Goal: Task Accomplishment & Management: Use online tool/utility

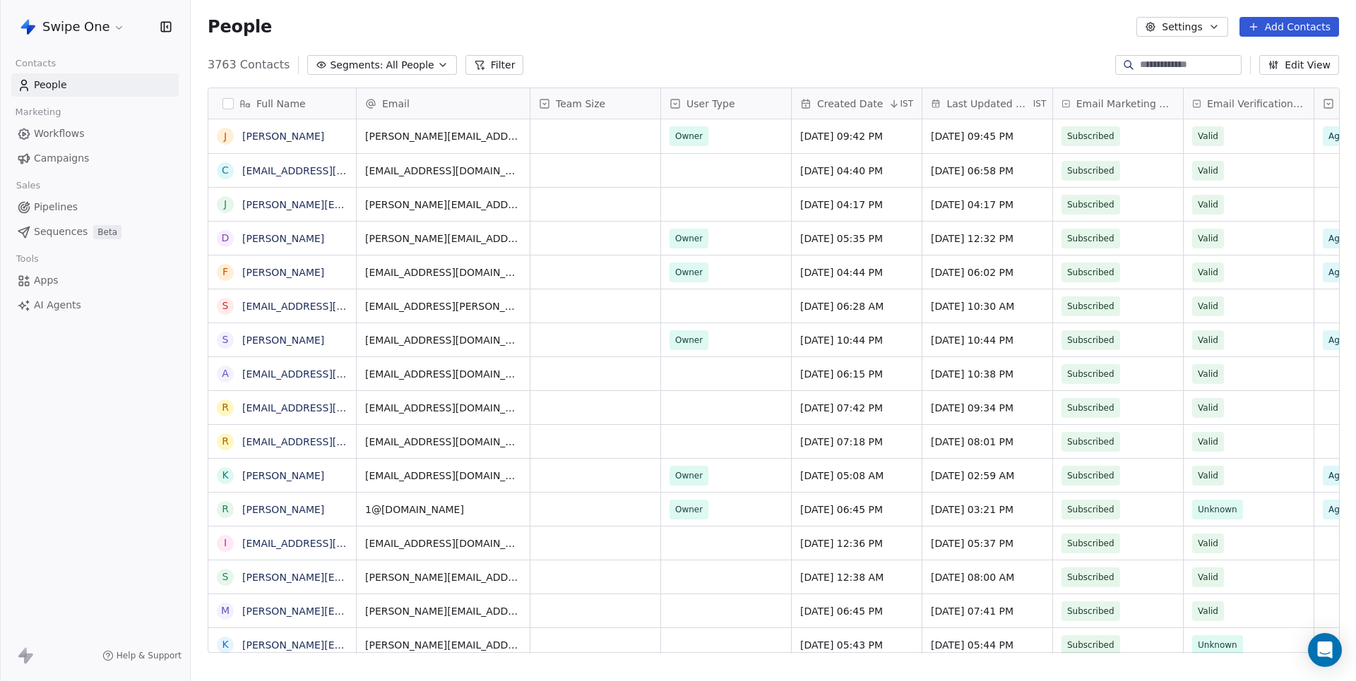
scroll to position [599, 1164]
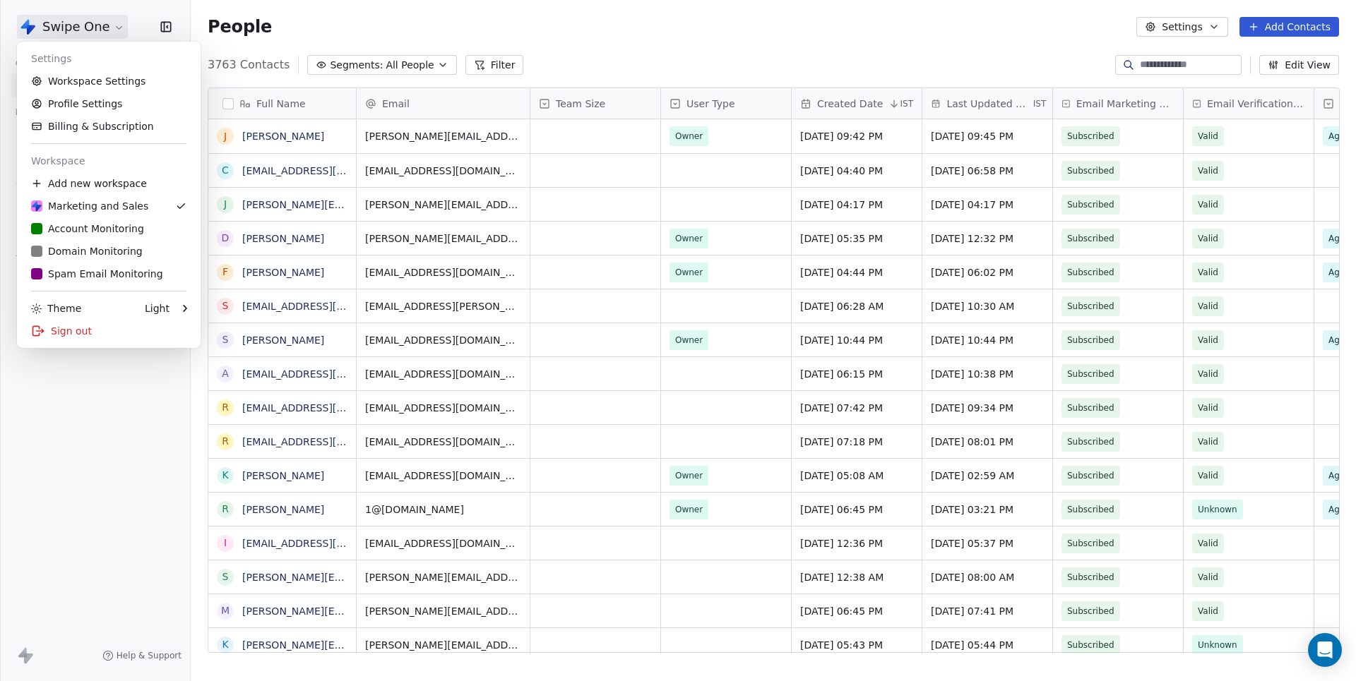
click at [100, 27] on html "Swipe One Contacts People Marketing Workflows Campaigns Sales Pipelines Sequenc…" at bounding box center [678, 340] width 1356 height 681
click at [74, 275] on div "S Spam Email Monitoring" at bounding box center [97, 274] width 132 height 14
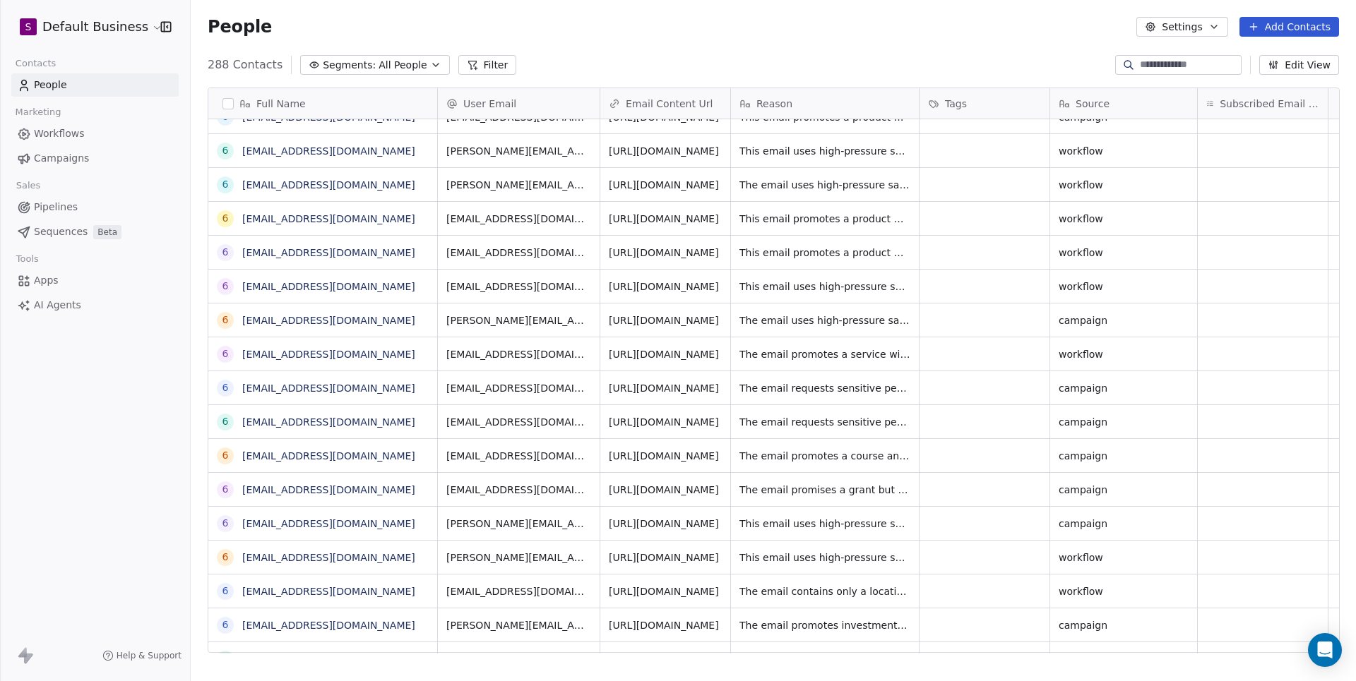
click at [1179, 60] on input at bounding box center [1189, 65] width 99 height 14
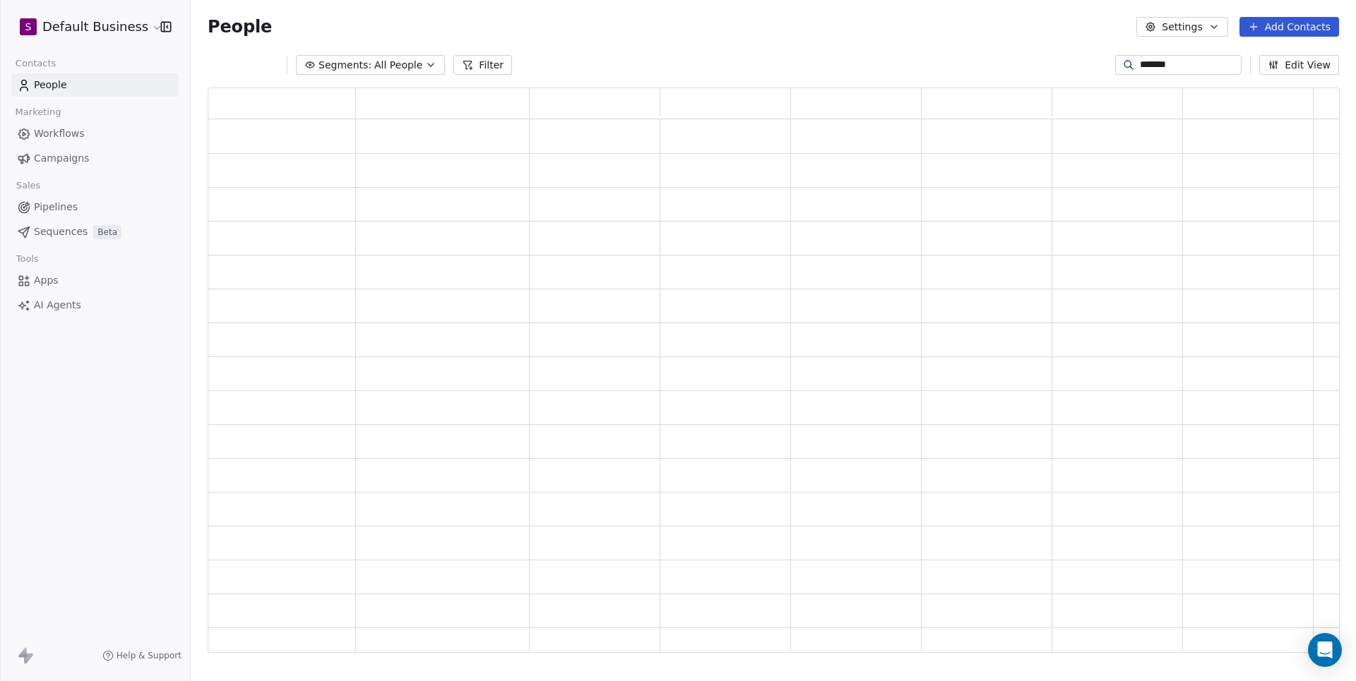
scroll to position [566, 1130]
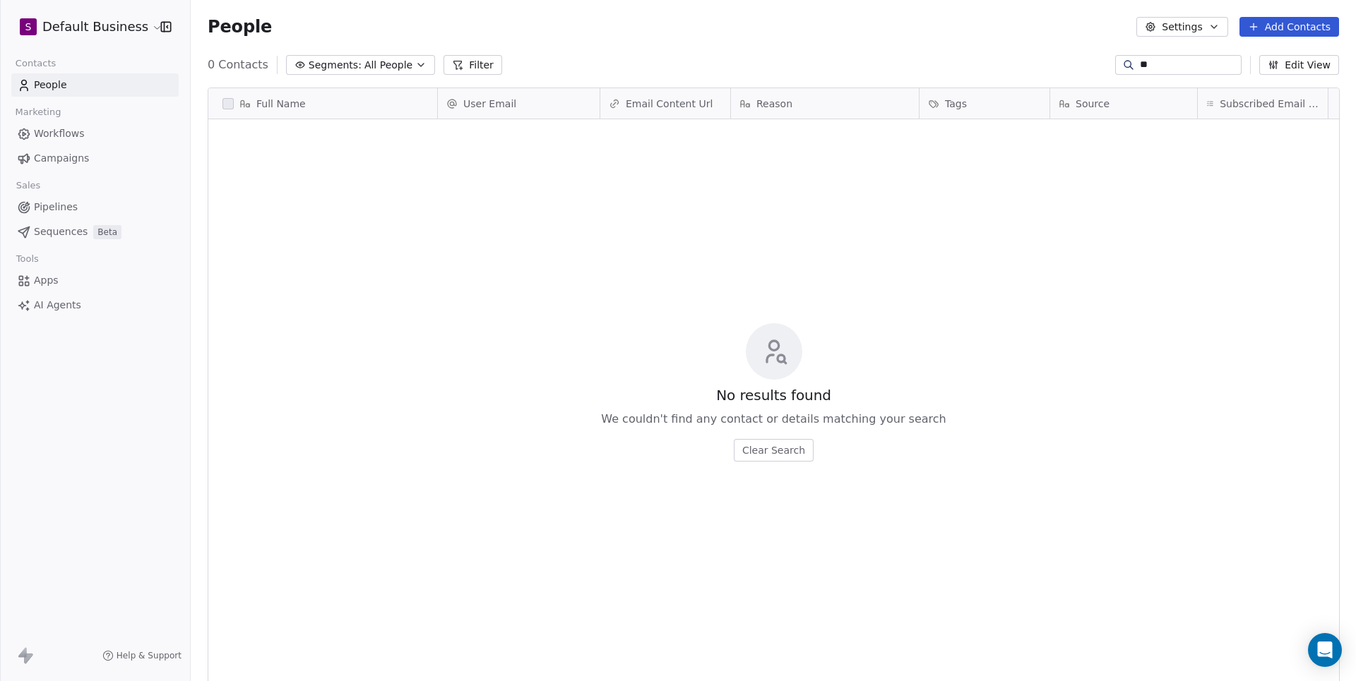
type input "*"
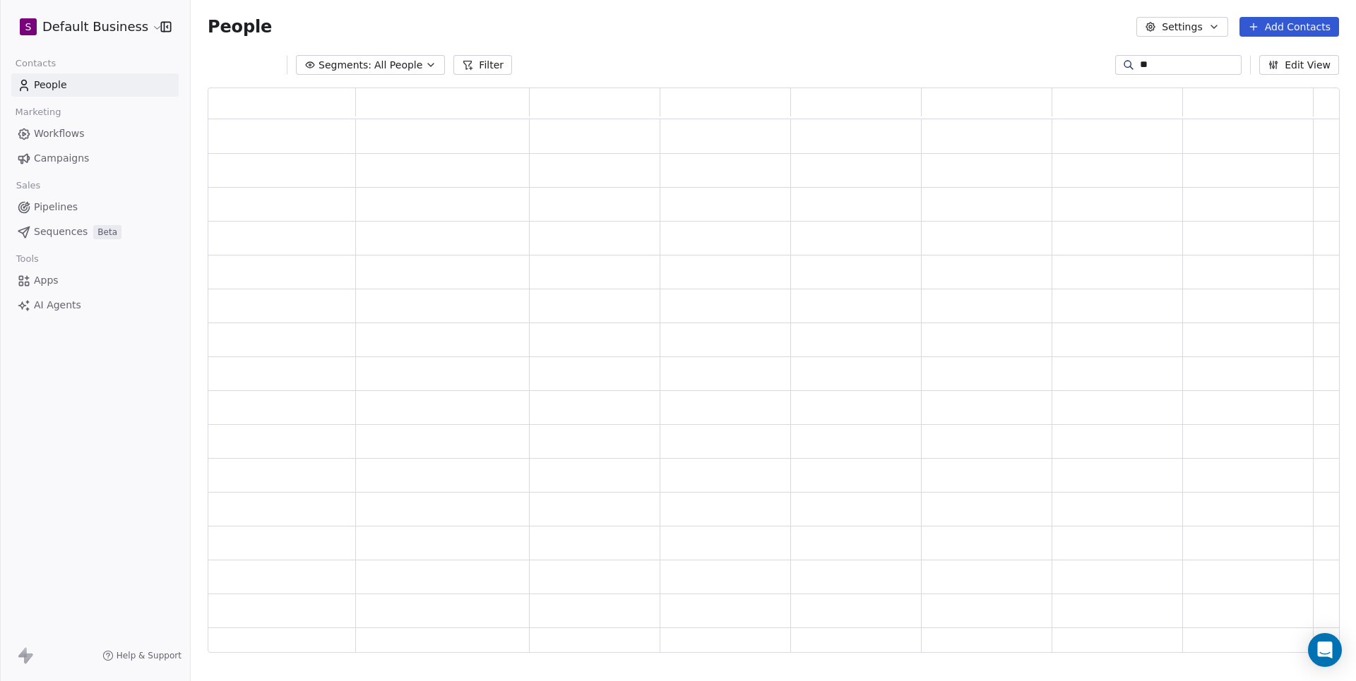
type input "*"
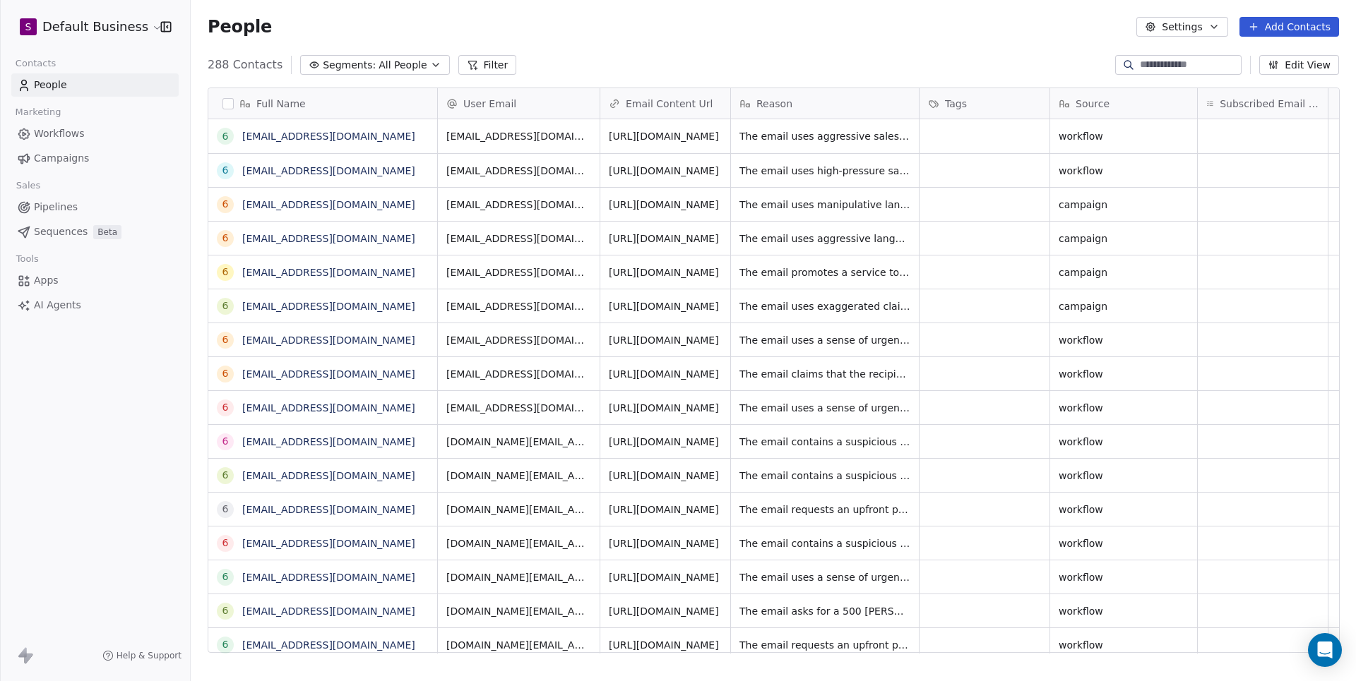
paste input "**********"
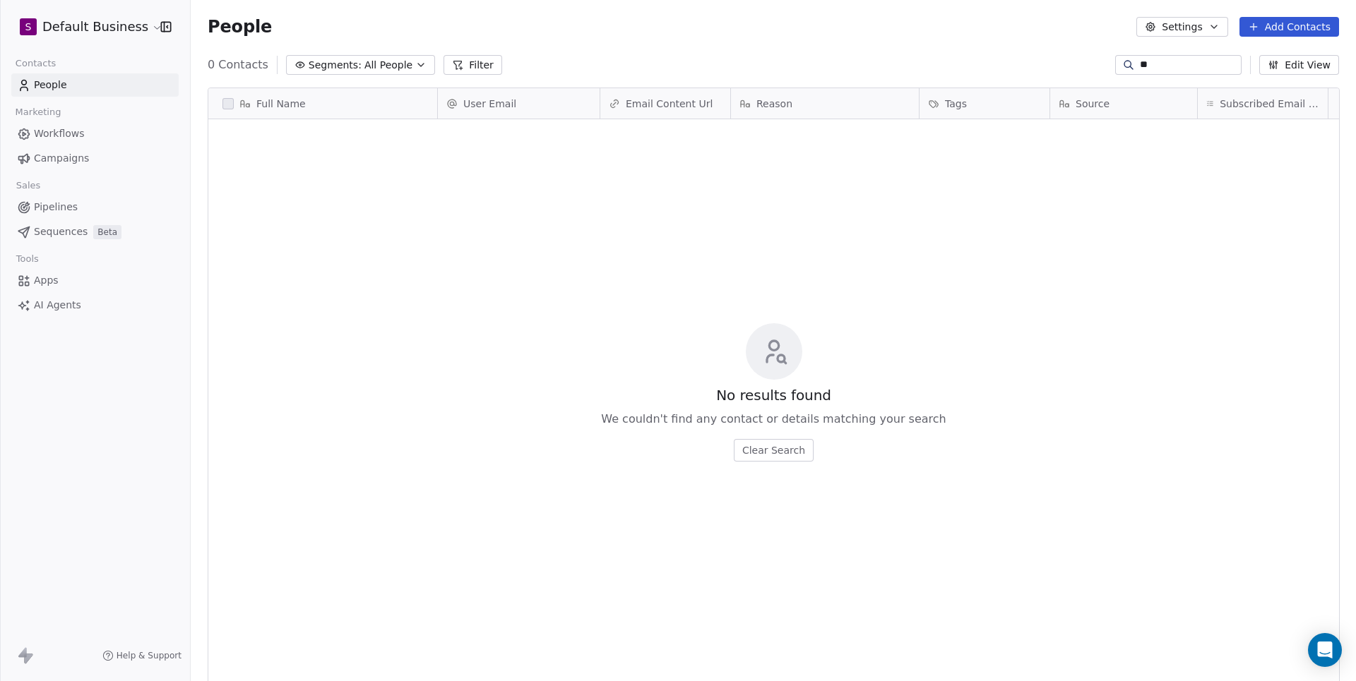
type input "*"
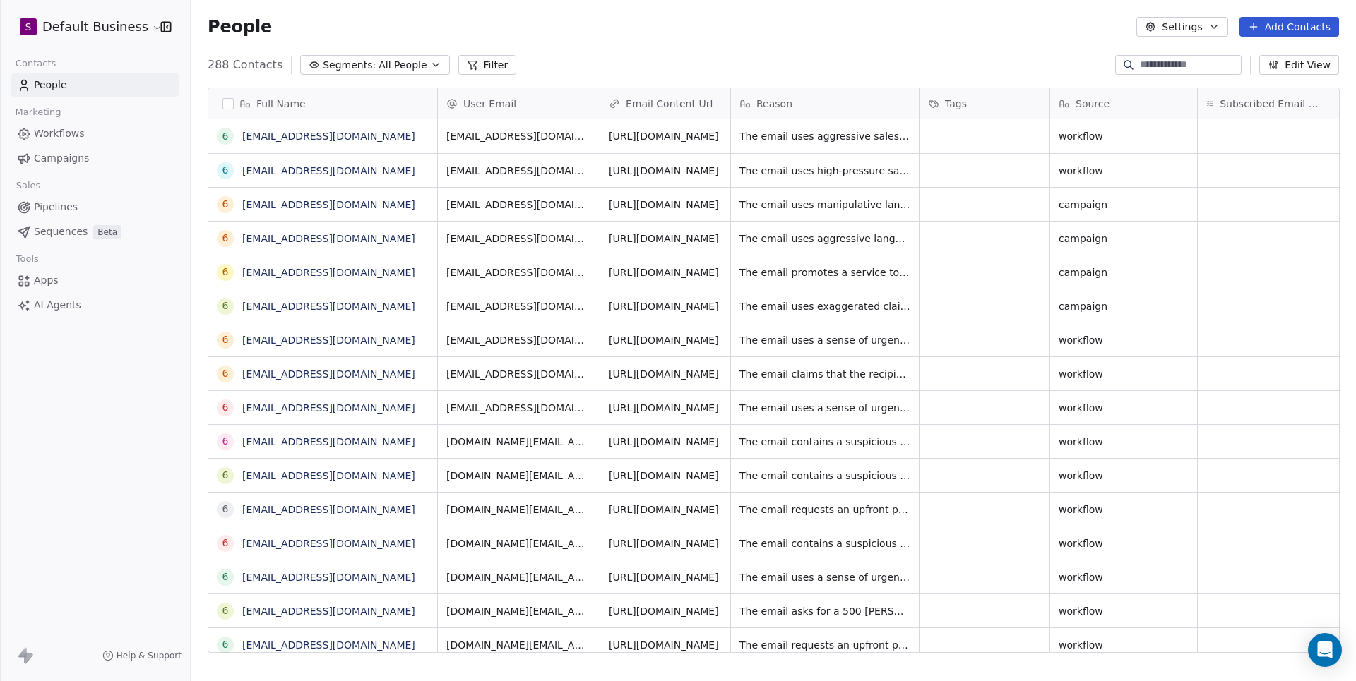
click at [54, 83] on span "People" at bounding box center [50, 85] width 33 height 15
